Goal: Information Seeking & Learning: Find specific fact

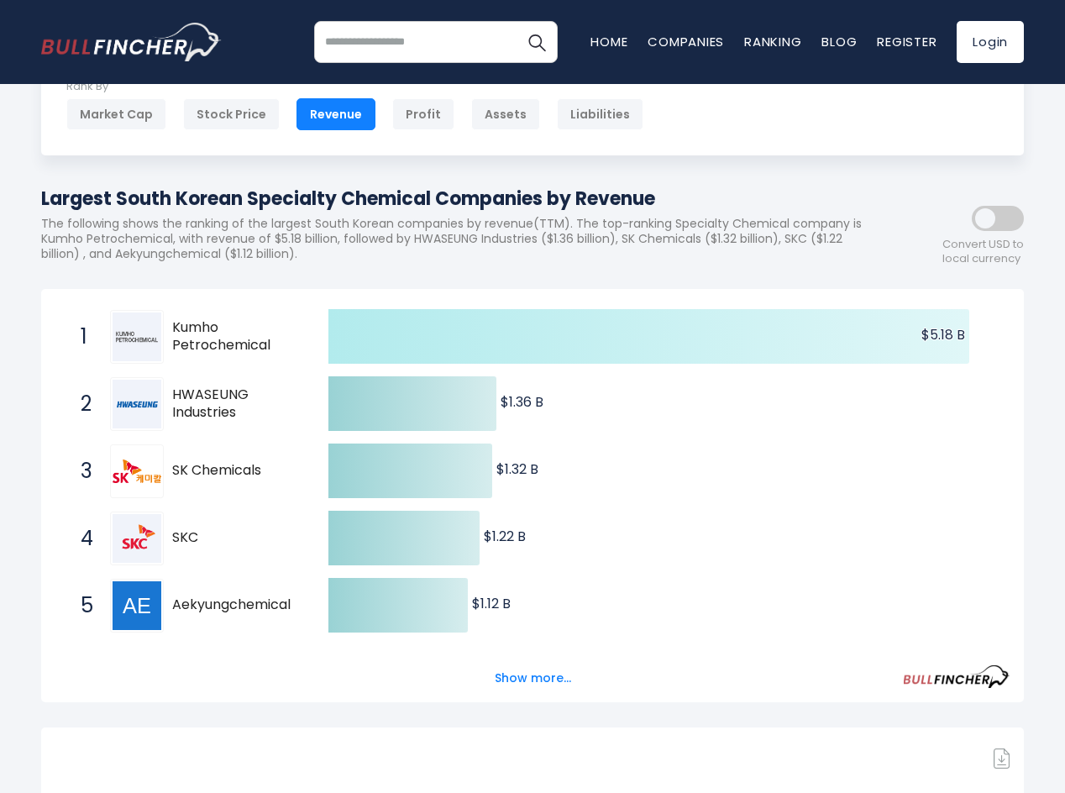
scroll to position [84, 0]
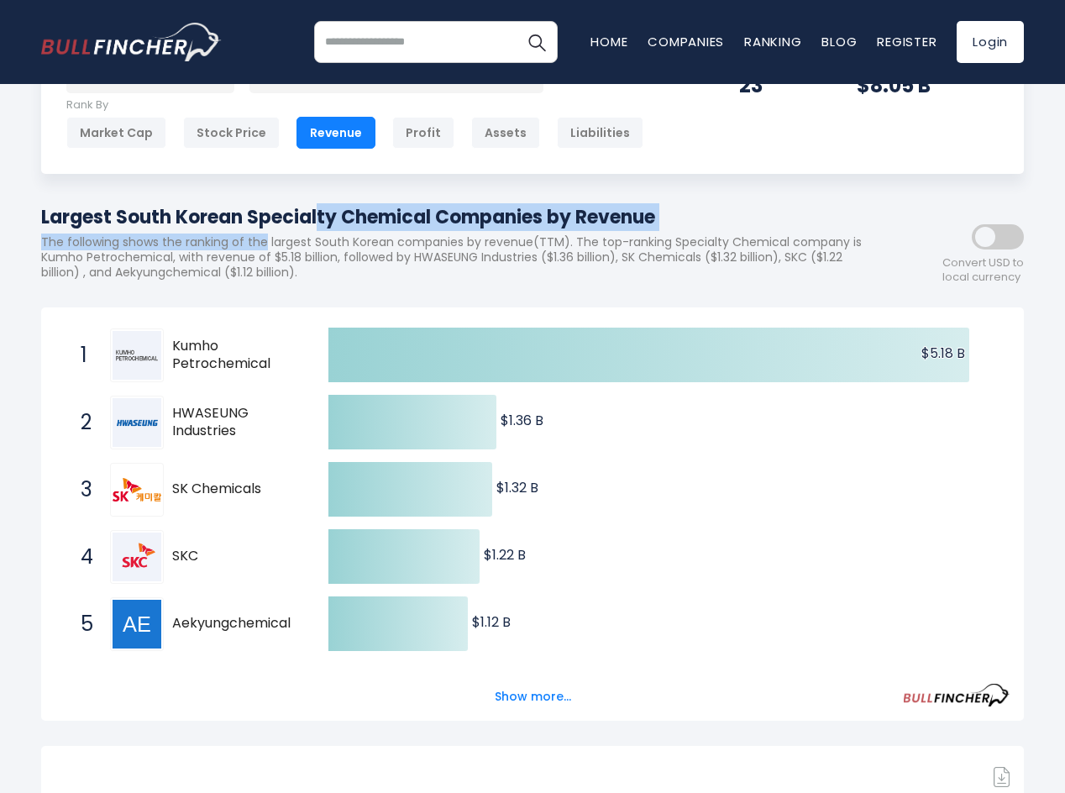
drag, startPoint x: 69, startPoint y: 224, endPoint x: 265, endPoint y: 237, distance: 196.2
click at [265, 237] on div "Largest South Korean Specialty Chemical Companies by Revenue The following show…" at bounding box center [457, 248] width 832 height 91
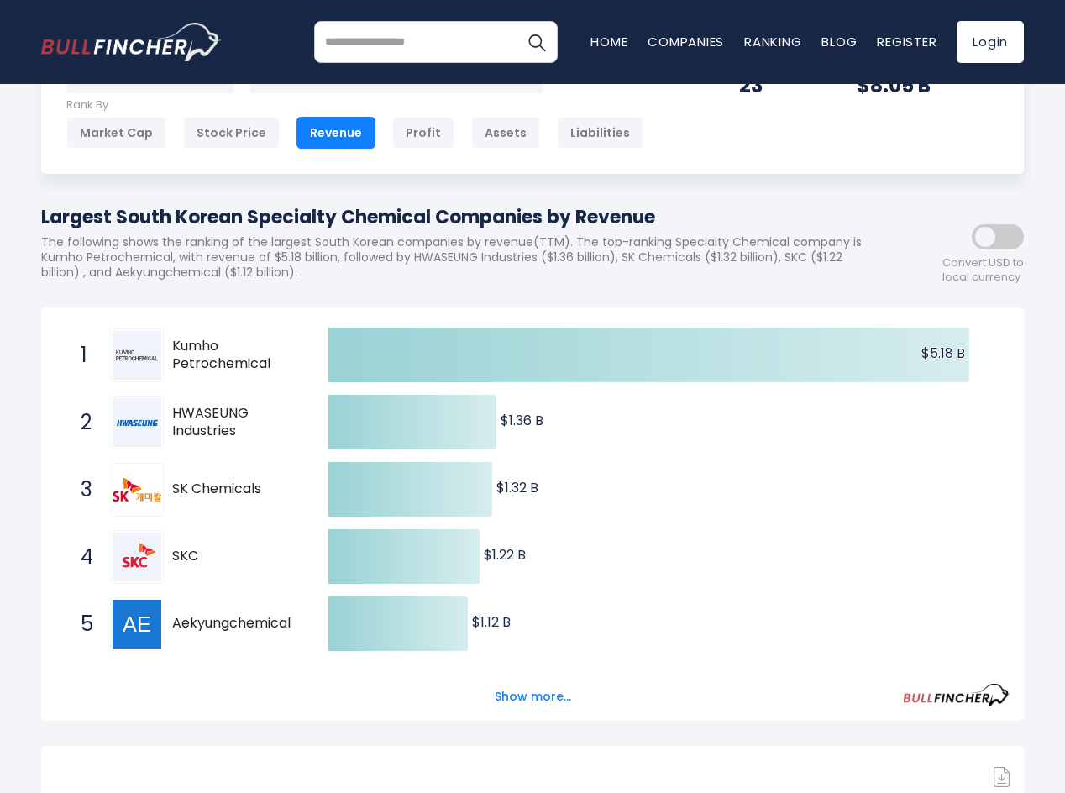
click at [429, 234] on p "The following shows the ranking of the largest South Korean companies by revenu…" at bounding box center [457, 257] width 832 height 46
click at [554, 229] on h1 "Largest South Korean Specialty Chemical Companies by Revenue" at bounding box center [457, 217] width 832 height 28
click at [635, 218] on h1 "Largest South Korean Specialty Chemical Companies by Revenue" at bounding box center [457, 217] width 832 height 28
drag, startPoint x: 654, startPoint y: 218, endPoint x: 54, endPoint y: 218, distance: 600.7
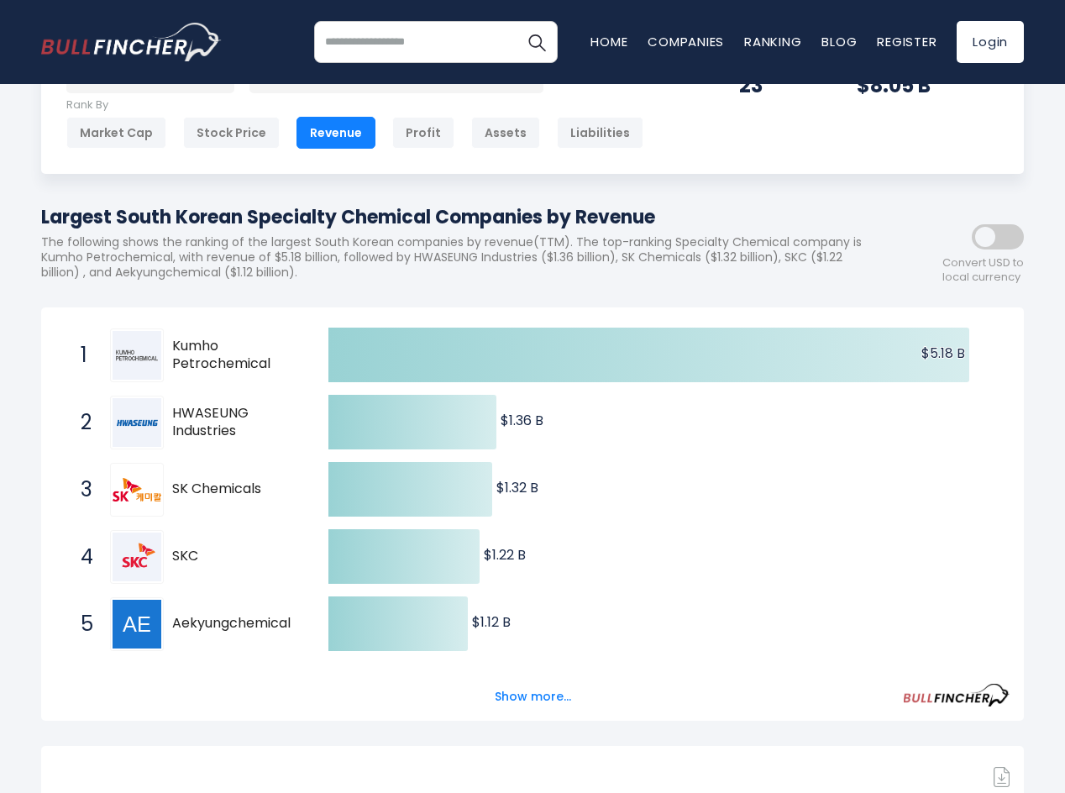
click at [166, 253] on p "The following shows the ranking of the largest South Korean companies by revenu…" at bounding box center [457, 257] width 832 height 46
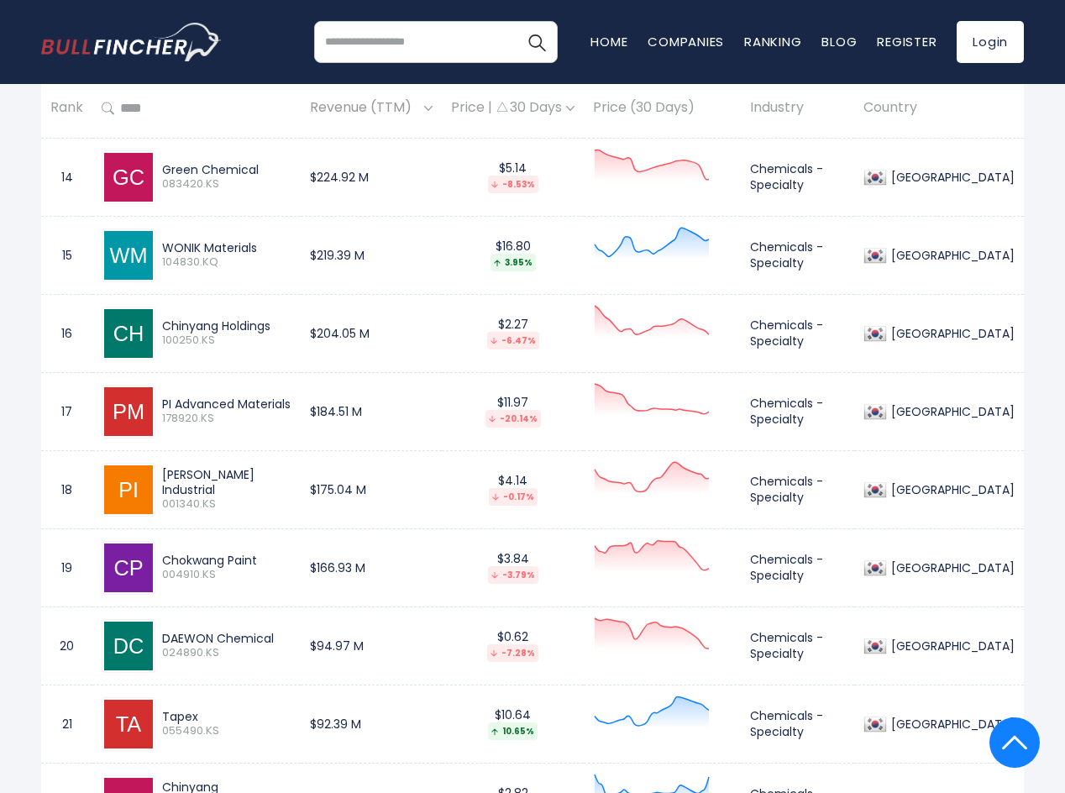
scroll to position [2016, 0]
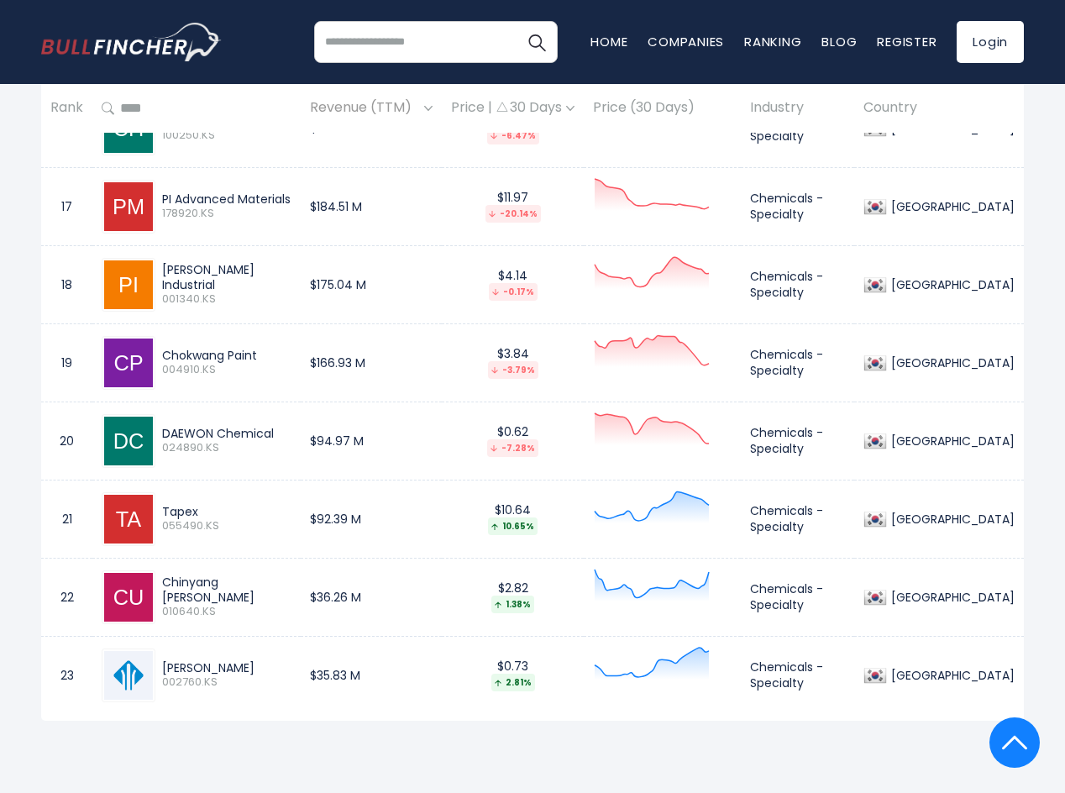
drag, startPoint x: 283, startPoint y: 589, endPoint x: 231, endPoint y: 576, distance: 53.6
click at [231, 576] on div "Chinyang [PERSON_NAME] 010640.KS" at bounding box center [197, 597] width 190 height 54
click at [243, 576] on div "Chinyang [PERSON_NAME] 010640.KS" at bounding box center [197, 597] width 190 height 54
click at [292, 586] on div "Chinyang [PERSON_NAME]" at bounding box center [226, 590] width 129 height 30
click at [184, 669] on div "[PERSON_NAME]" at bounding box center [226, 667] width 129 height 15
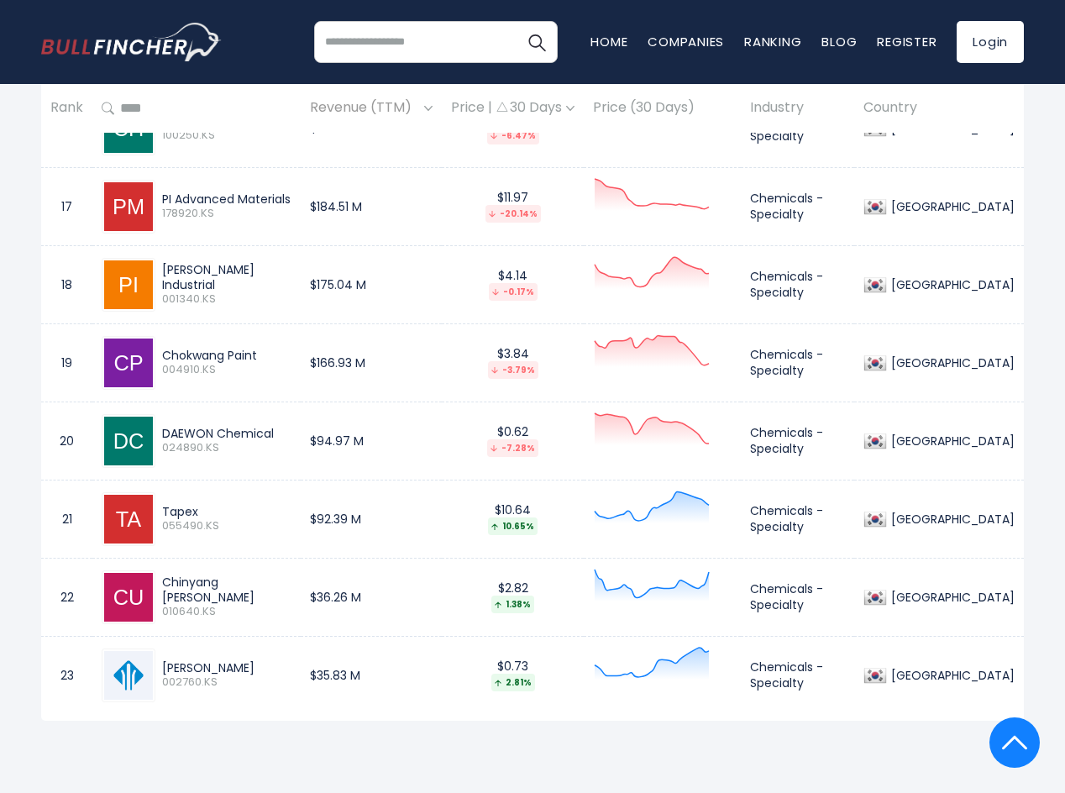
click at [190, 676] on span "002760.KS" at bounding box center [226, 682] width 129 height 14
drag, startPoint x: 200, startPoint y: 676, endPoint x: 163, endPoint y: 678, distance: 37.0
click at [150, 676] on div "[PERSON_NAME] 002760.KS" at bounding box center [197, 676] width 190 height 54
click at [220, 681] on span "002760.KS" at bounding box center [226, 682] width 129 height 14
drag, startPoint x: 196, startPoint y: 586, endPoint x: 237, endPoint y: 623, distance: 55.3
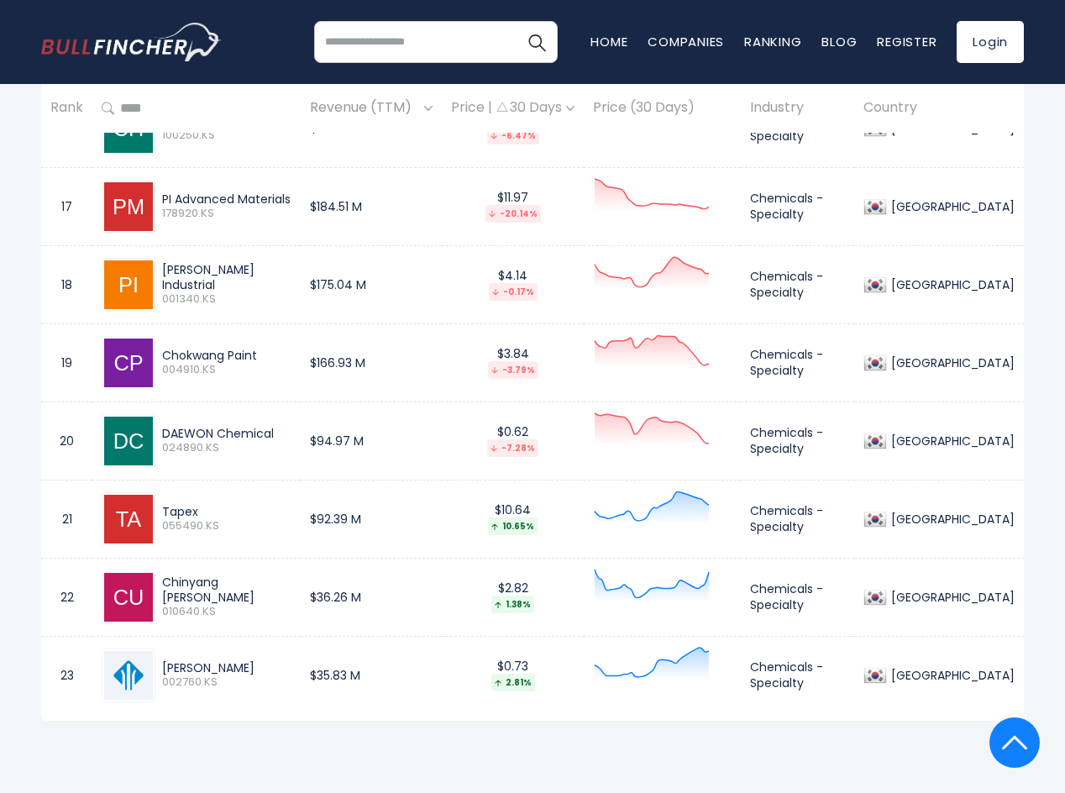
click at [237, 623] on div "Chinyang [PERSON_NAME] 010640.KS" at bounding box center [197, 597] width 190 height 54
click at [250, 623] on div "Chinyang [PERSON_NAME] 010640.KS" at bounding box center [197, 597] width 190 height 54
click at [266, 617] on div "Chinyang [PERSON_NAME] 010640.KS" at bounding box center [197, 597] width 190 height 54
click at [278, 613] on div "Chinyang [PERSON_NAME] 010640.KS" at bounding box center [197, 597] width 190 height 54
click at [442, 626] on td "$36.26 M" at bounding box center [371, 597] width 141 height 78
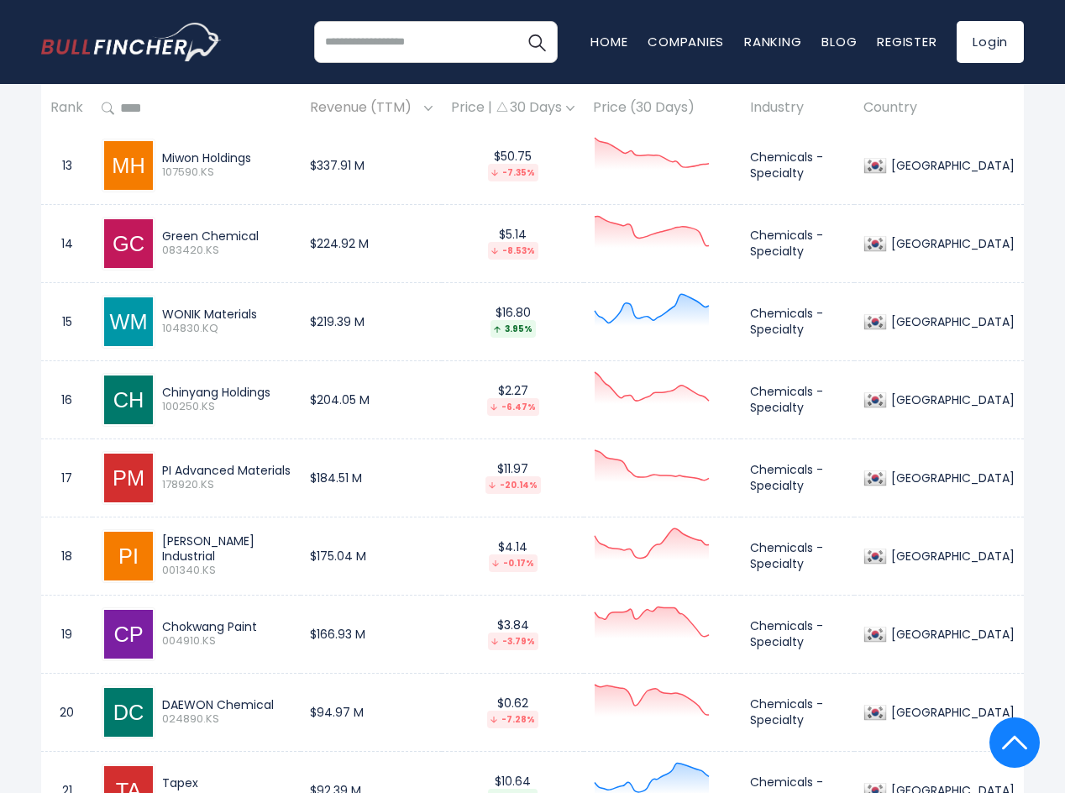
scroll to position [1596, 0]
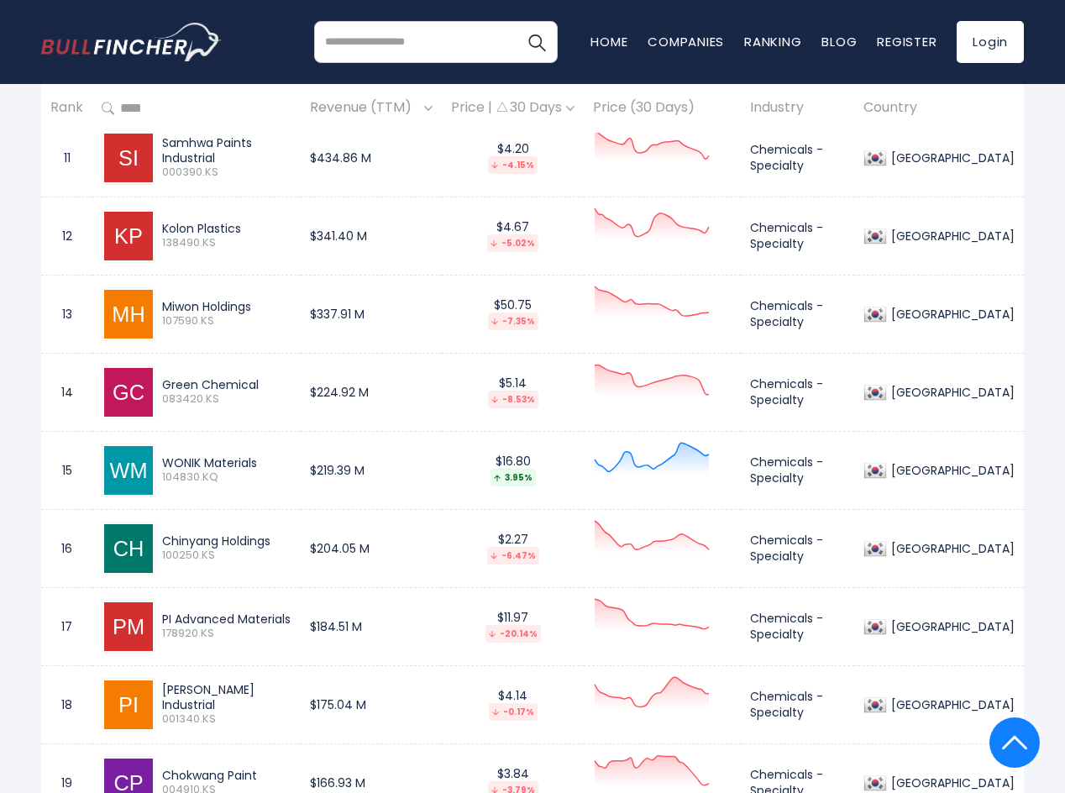
drag, startPoint x: 189, startPoint y: 452, endPoint x: 259, endPoint y: 484, distance: 76.7
click at [259, 485] on div "WONIK Materials 104830.KQ" at bounding box center [197, 471] width 190 height 54
click at [273, 470] on div "WONIK Materials 104830.KQ" at bounding box center [223, 469] width 136 height 29
click at [301, 465] on td "WONIK Materials 104830.KQ" at bounding box center [196, 470] width 208 height 78
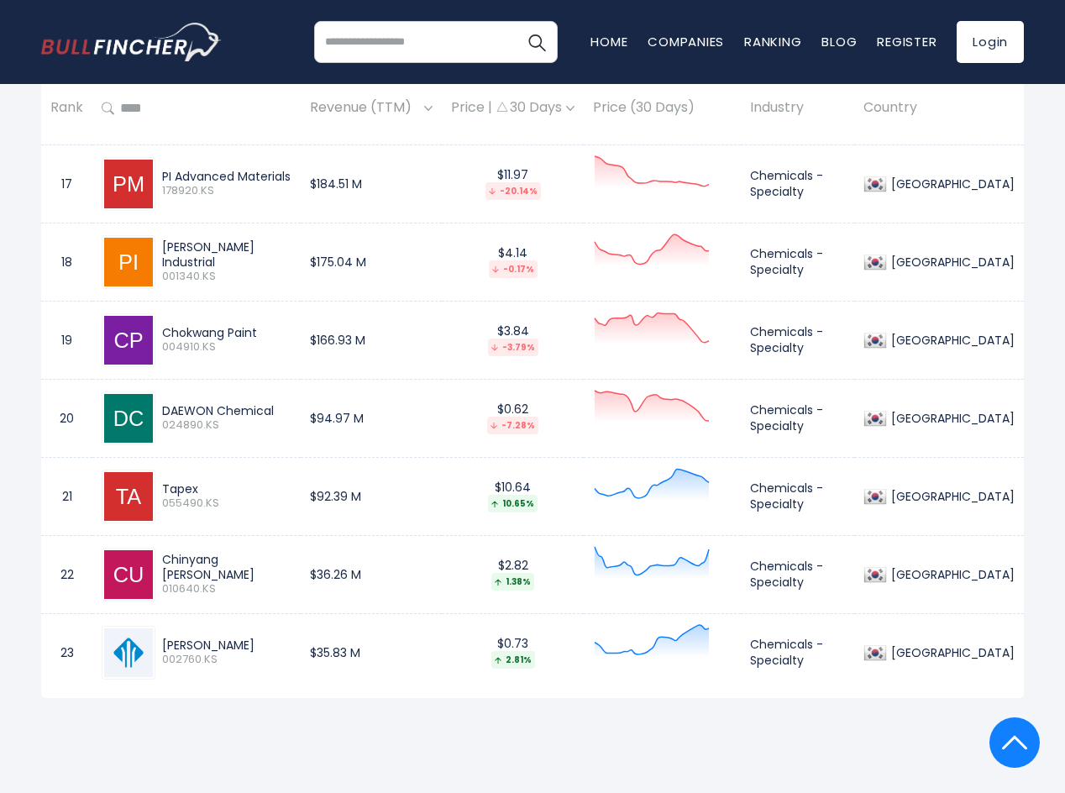
scroll to position [1932, 0]
